Goal: Transaction & Acquisition: Purchase product/service

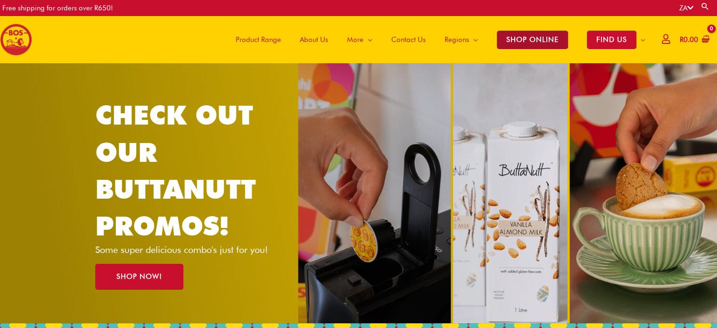
click at [512, 39] on span "SHOP ONLINE" at bounding box center [532, 40] width 71 height 18
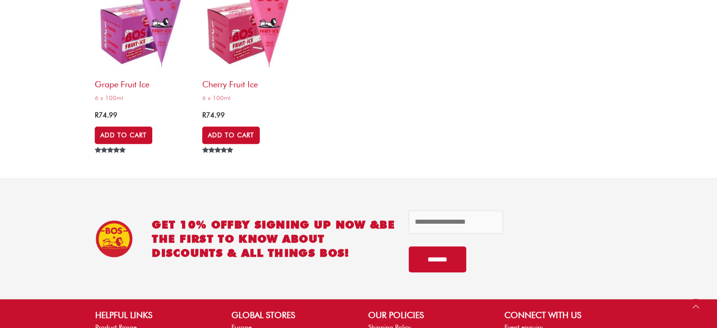
scroll to position [4068, 0]
